Goal: Task Accomplishment & Management: Complete application form

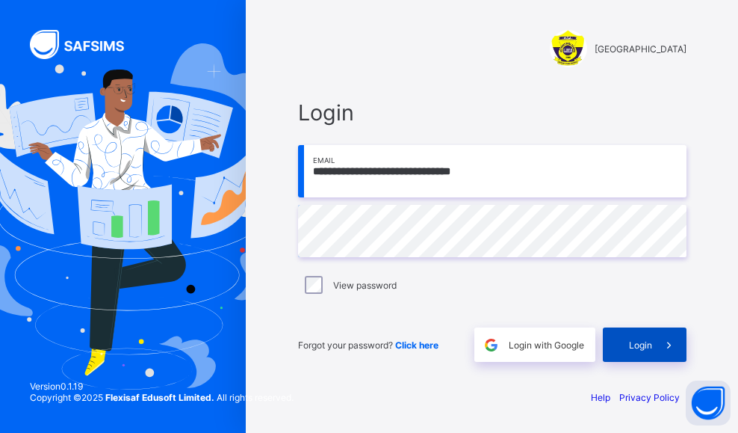
click at [652, 344] on span at bounding box center [669, 344] width 34 height 34
click at [637, 334] on div "Login" at bounding box center [645, 344] width 84 height 34
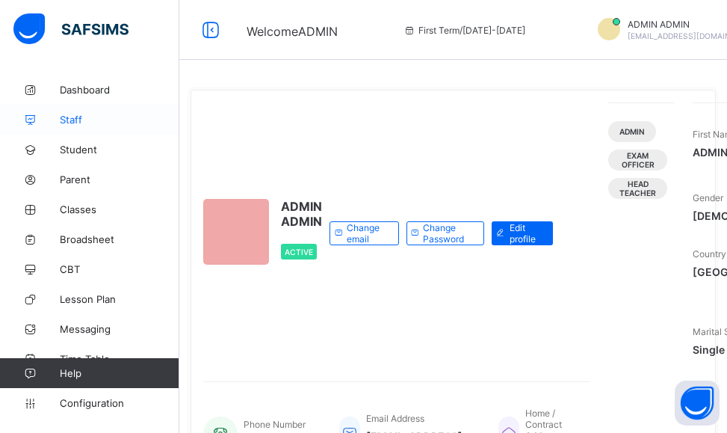
click at [92, 123] on span "Staff" at bounding box center [120, 120] width 120 height 12
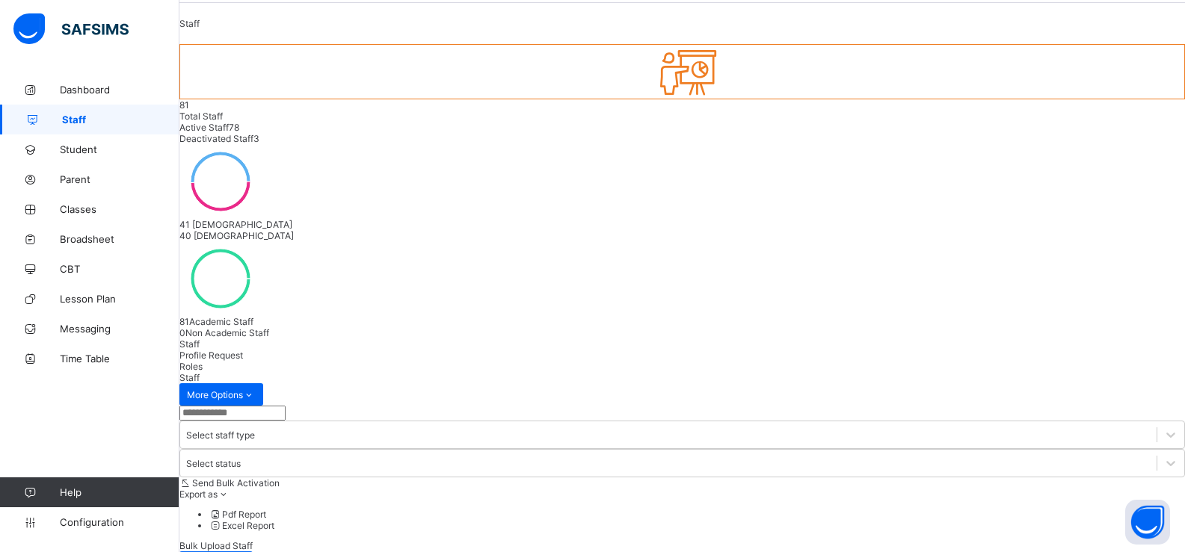
scroll to position [122, 0]
